Goal: Information Seeking & Learning: Learn about a topic

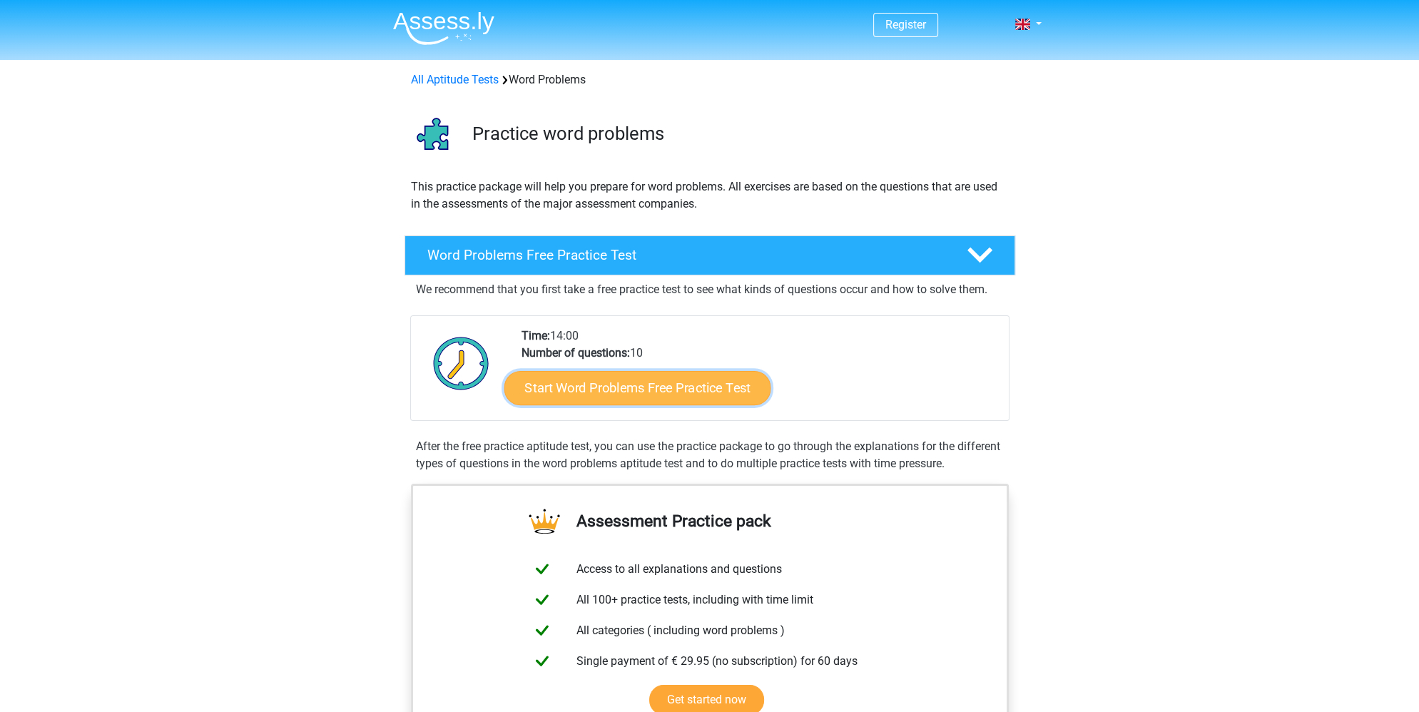
click at [635, 394] on link "Start Word Problems Free Practice Test" at bounding box center [637, 387] width 267 height 34
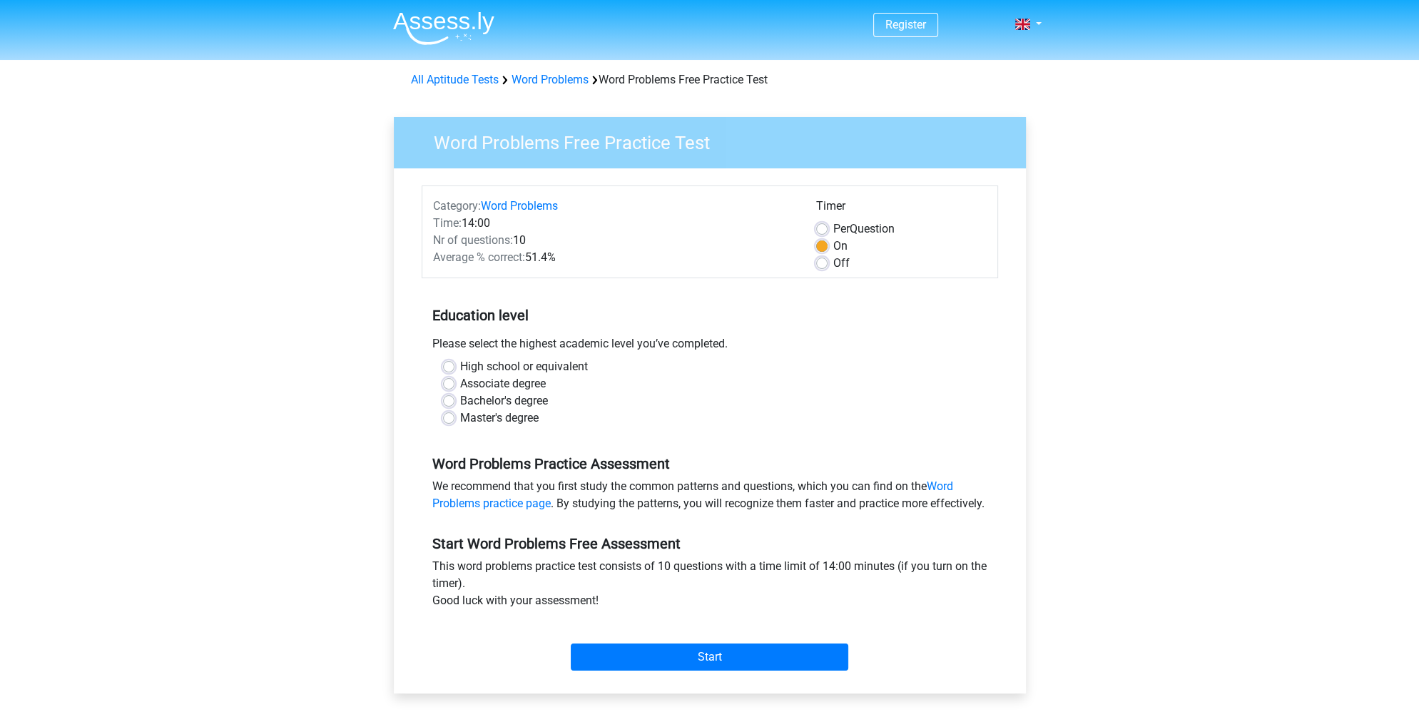
click at [449, 372] on div "High school or equivalent" at bounding box center [709, 366] width 533 height 17
click at [460, 369] on label "High school or equivalent" at bounding box center [524, 366] width 128 height 17
click at [446, 369] on input "High school or equivalent" at bounding box center [448, 365] width 11 height 14
radio input "true"
click at [719, 668] on input "Start" at bounding box center [709, 656] width 277 height 27
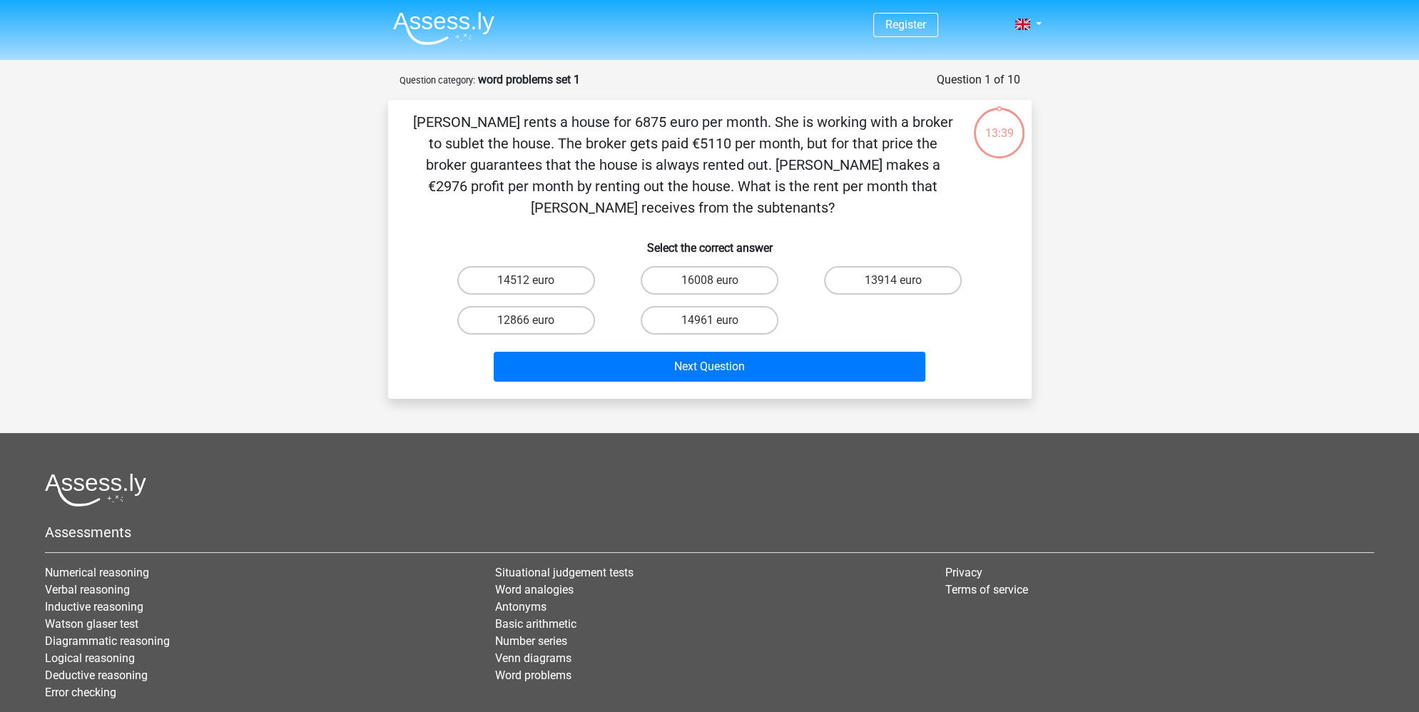
drag, startPoint x: 423, startPoint y: 119, endPoint x: 750, endPoint y: 203, distance: 338.0
click at [750, 203] on p "[PERSON_NAME] rents a house for 6875 euro per month. She is working with a brok…" at bounding box center [683, 164] width 544 height 107
copy p "[PERSON_NAME] rents a house for 6875 euro per month. She is working with a brok…"
click at [864, 153] on p "[PERSON_NAME] rents a house for 6875 euro per month. She is working with a brok…" at bounding box center [683, 164] width 544 height 107
click at [669, 323] on label "14961 euro" at bounding box center [709, 320] width 138 height 29
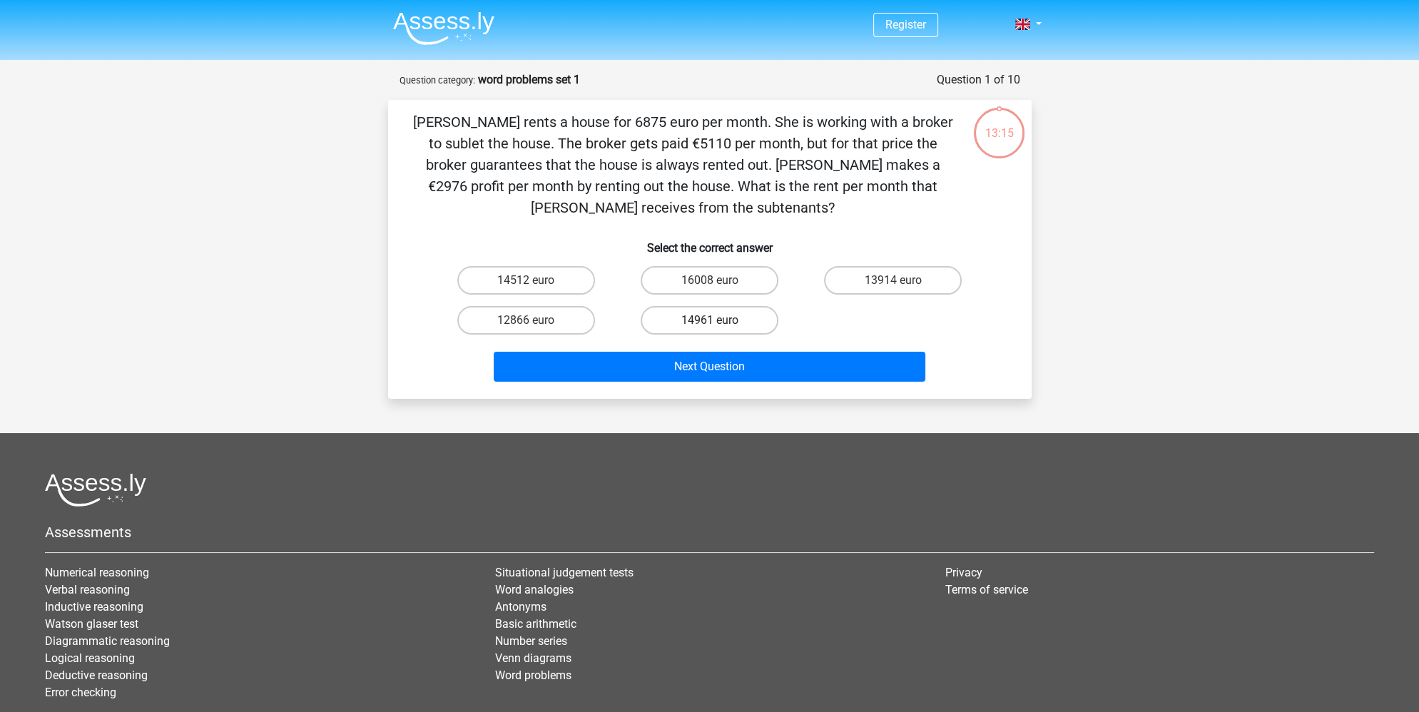
click at [709, 323] on input "14961 euro" at bounding box center [713, 324] width 9 height 9
radio input "true"
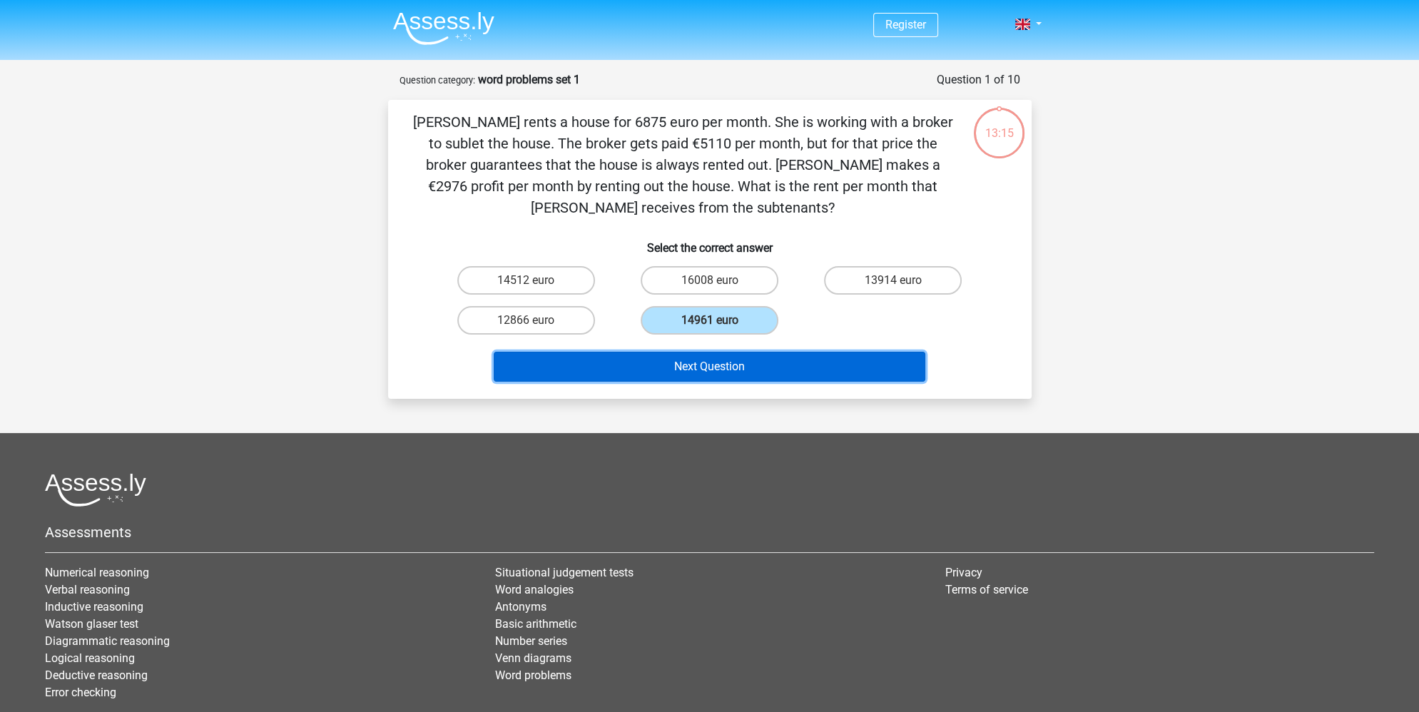
click at [693, 368] on button "Next Question" at bounding box center [709, 367] width 431 height 30
